Goal: Task Accomplishment & Management: Use online tool/utility

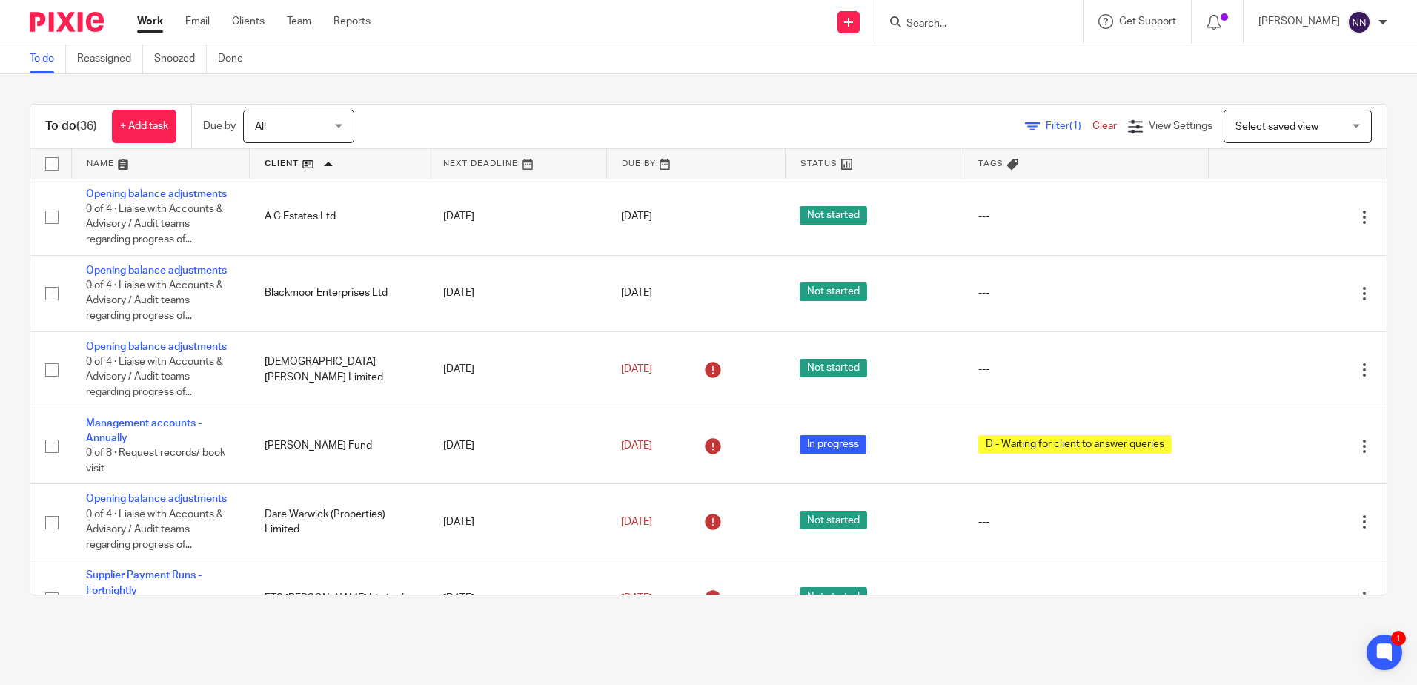
scroll to position [1556, 0]
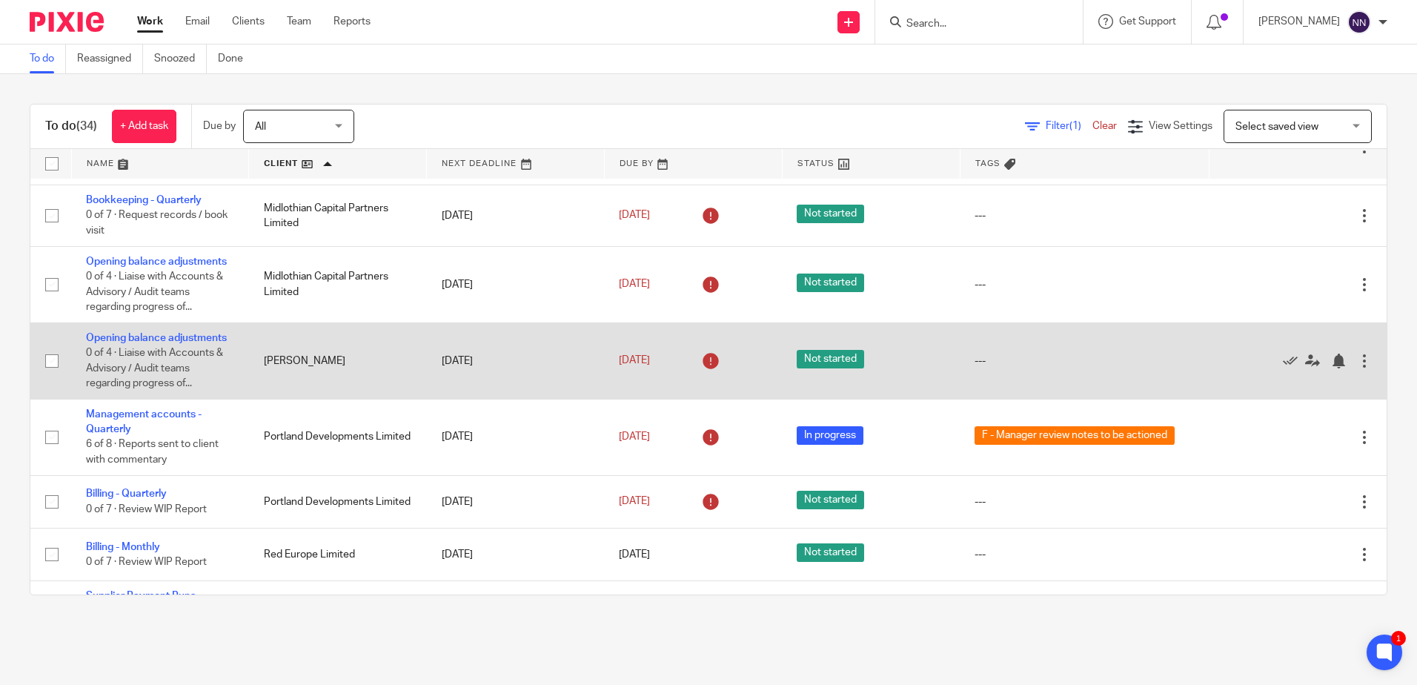
scroll to position [1482, 0]
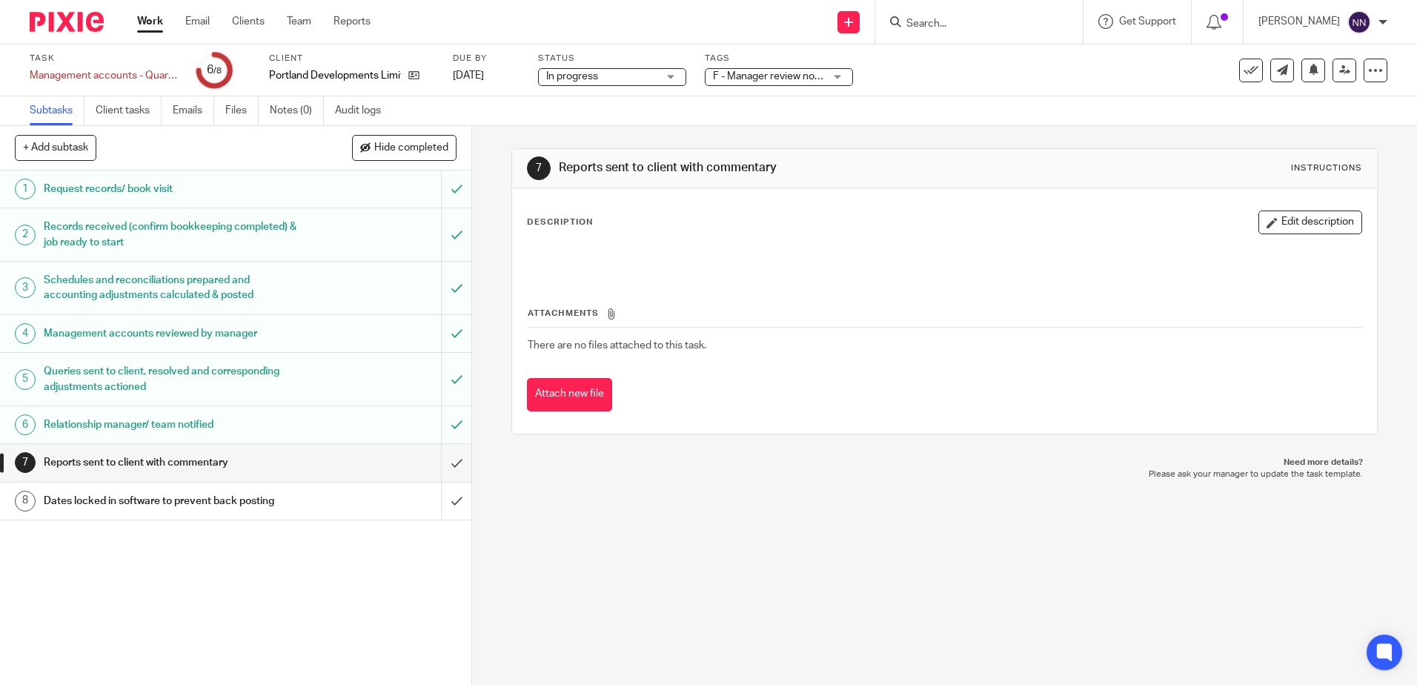
click at [822, 77] on span "F - Manager review notes to be actioned" at bounding box center [805, 76] width 185 height 10
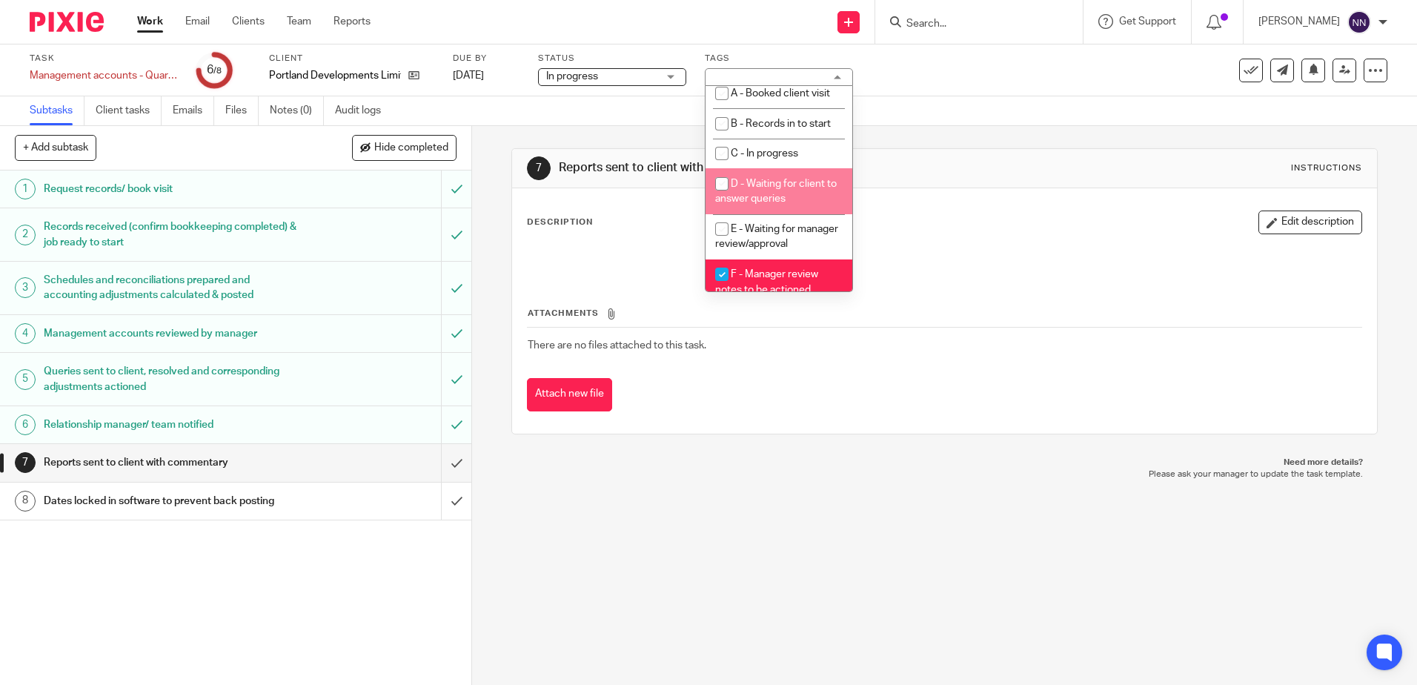
scroll to position [148, 0]
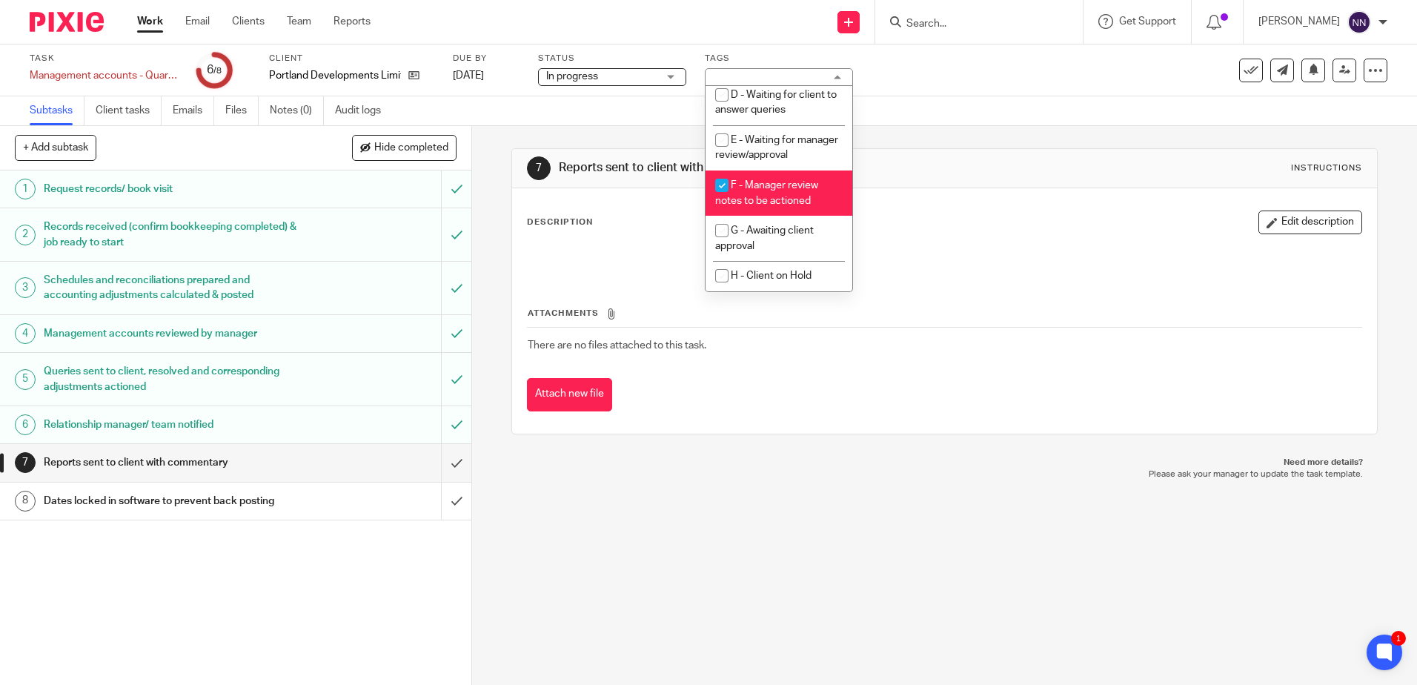
click at [718, 192] on input "checkbox" at bounding box center [722, 185] width 28 height 28
checkbox input "false"
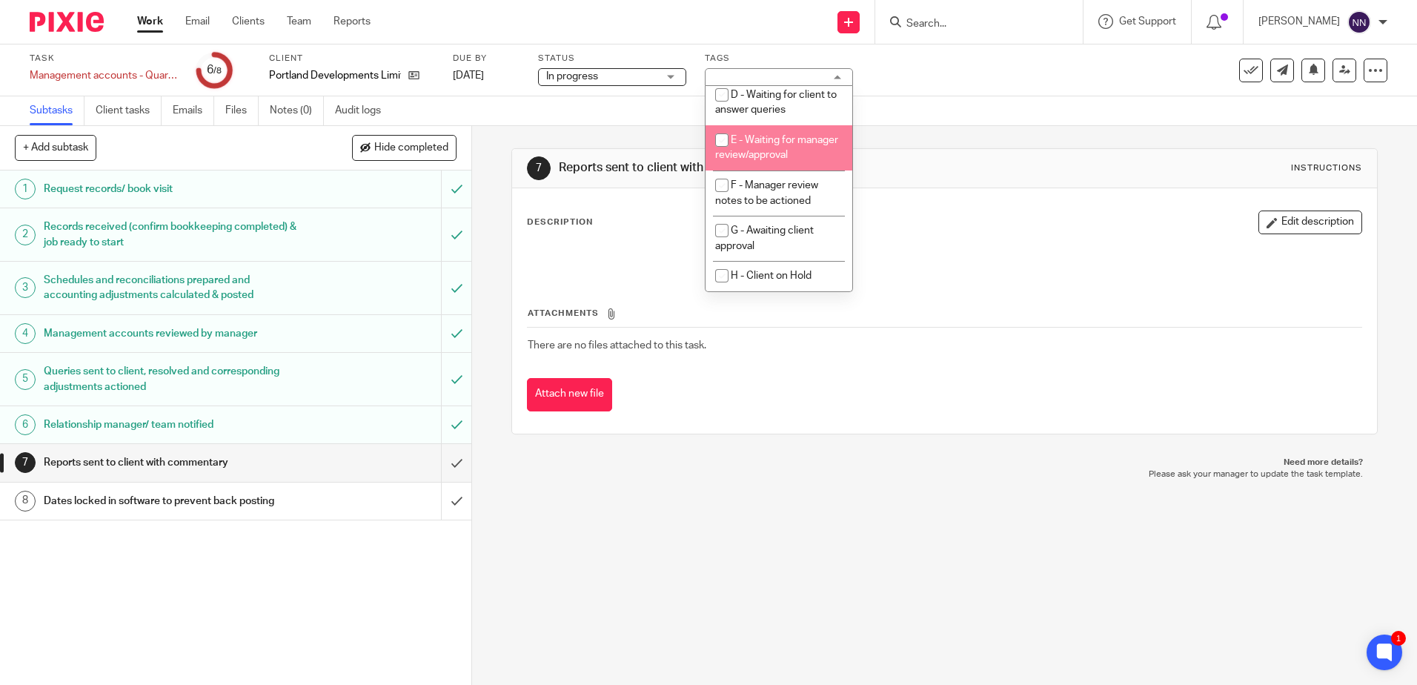
click at [722, 134] on input "checkbox" at bounding box center [722, 140] width 28 height 28
checkbox input "true"
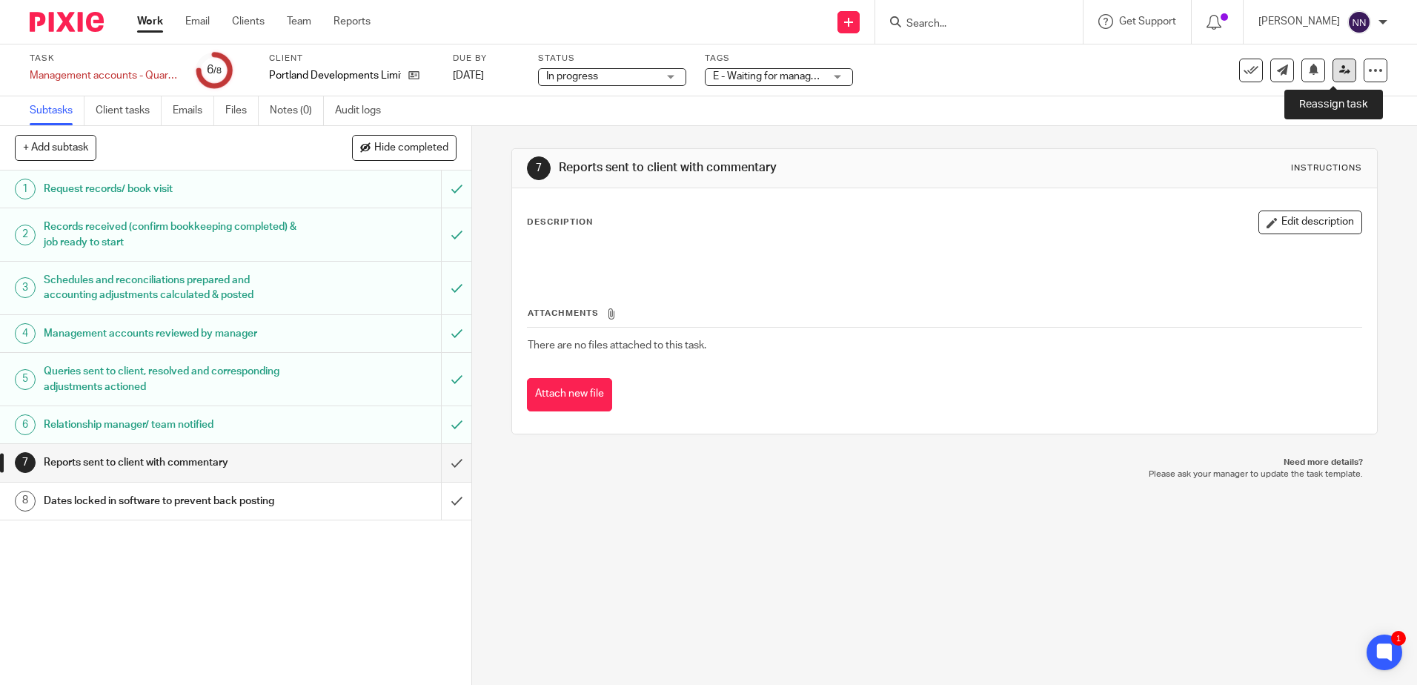
drag, startPoint x: 1331, startPoint y: 63, endPoint x: 1328, endPoint y: 70, distance: 8.0
click at [1332, 63] on link at bounding box center [1344, 71] width 24 height 24
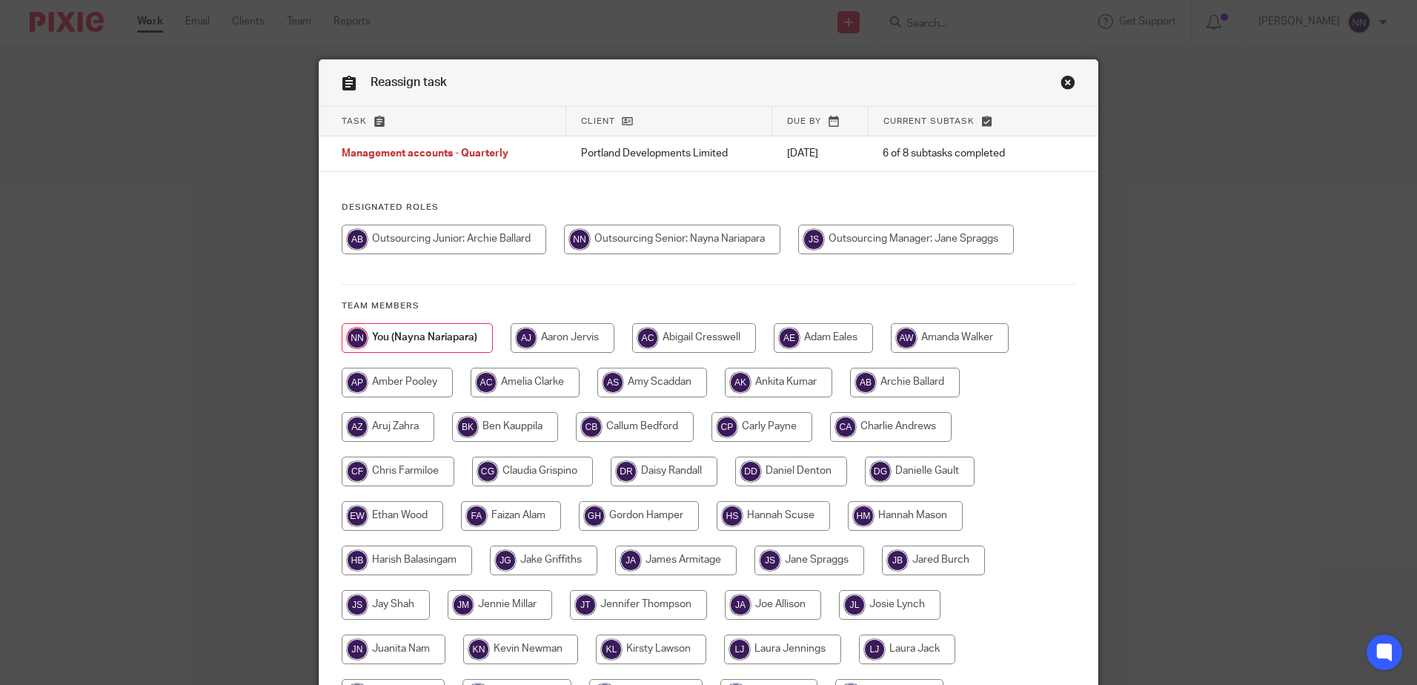
click at [779, 425] on input "radio" at bounding box center [761, 427] width 101 height 30
radio input "true"
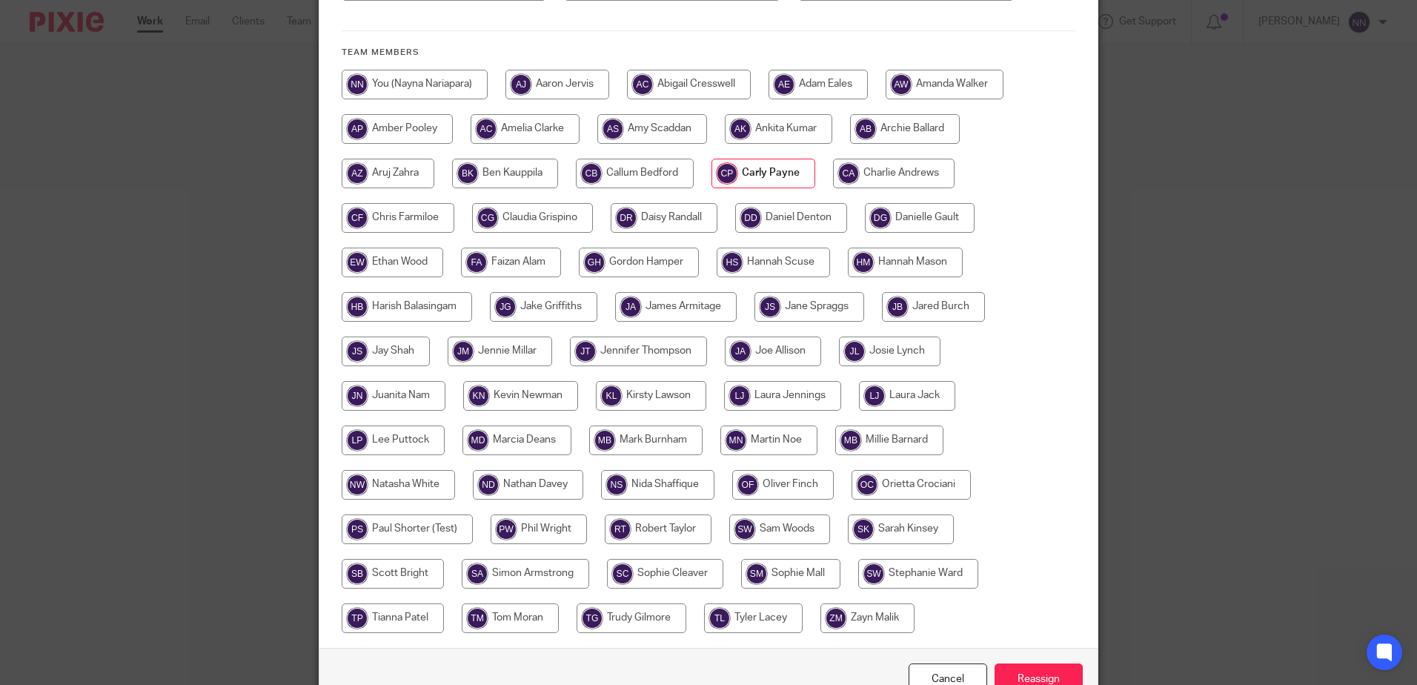
scroll to position [296, 0]
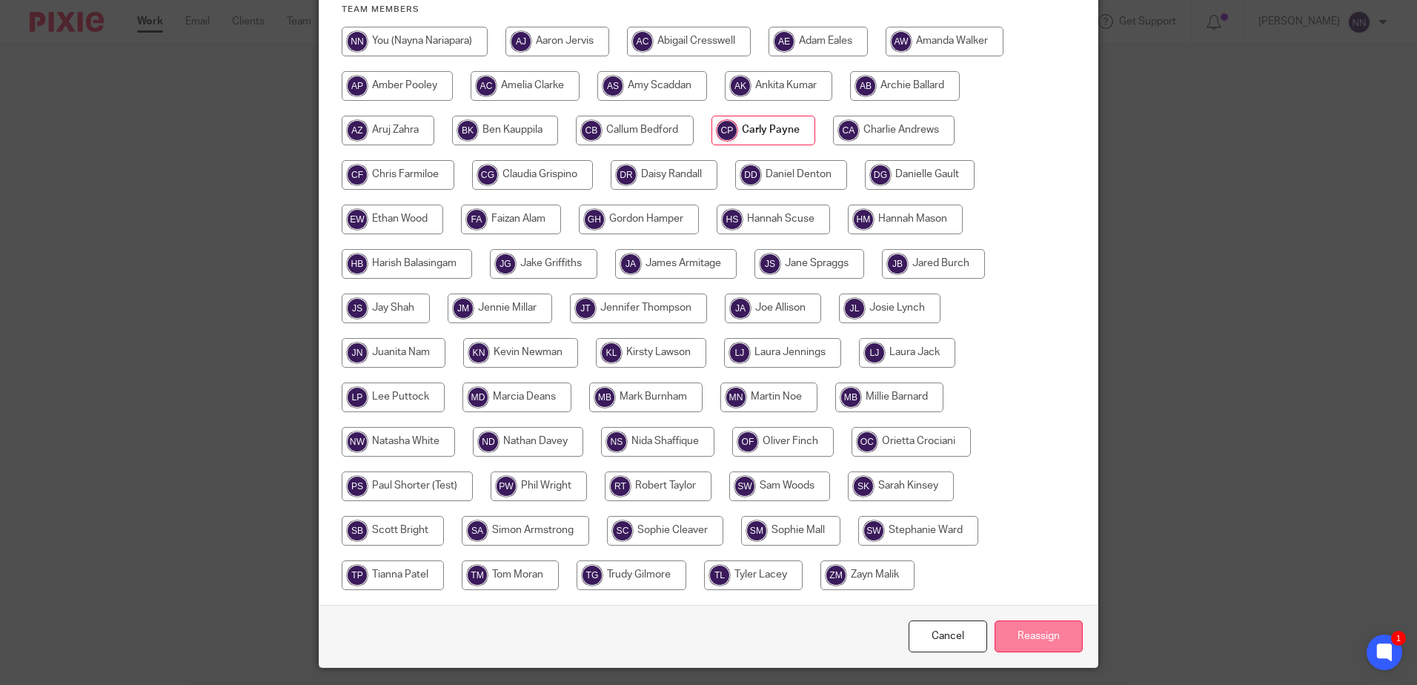
click at [1036, 646] on input "Reassign" at bounding box center [1038, 636] width 88 height 32
